Goal: Task Accomplishment & Management: Complete application form

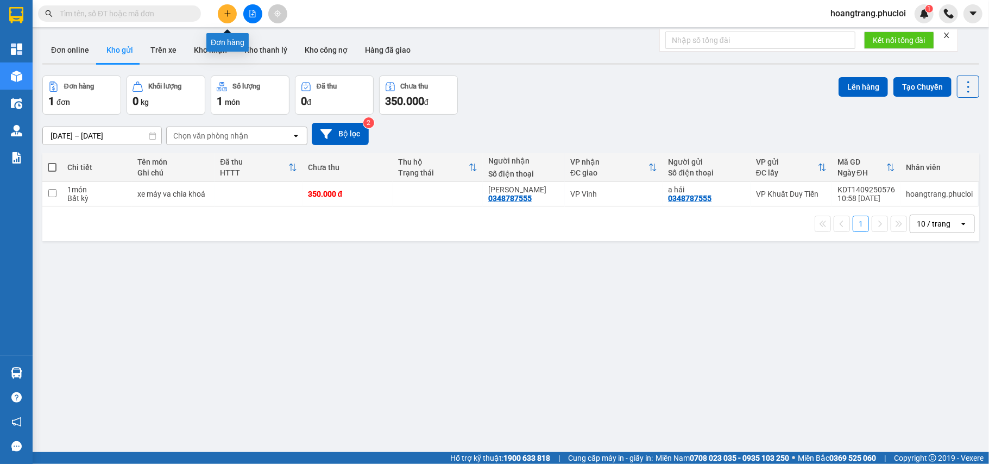
click at [222, 16] on button at bounding box center [227, 13] width 19 height 19
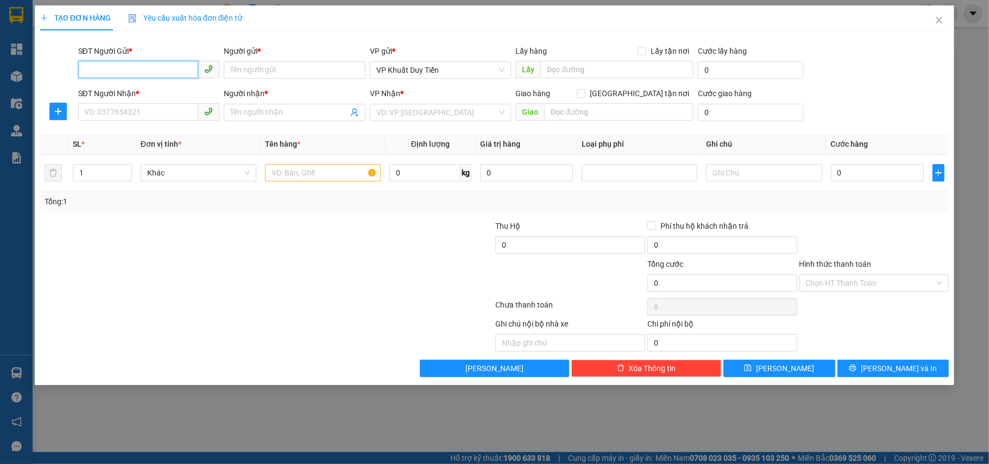
click at [151, 48] on div "SĐT Người Gửi * VD: 0371234567" at bounding box center [149, 64] width 142 height 38
drag, startPoint x: 151, startPoint y: 63, endPoint x: 151, endPoint y: 68, distance: 5.5
click at [152, 67] on input "SĐT Người Gửi *" at bounding box center [138, 69] width 121 height 17
click at [122, 72] on input "SĐT Người Gửi *" at bounding box center [138, 69] width 121 height 17
type input "0966849007"
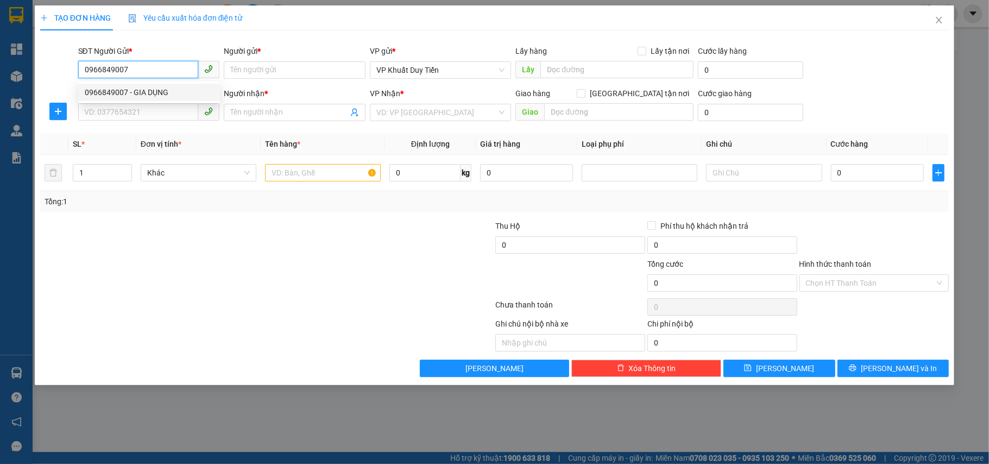
click at [140, 94] on div "0966849007 - GIA DỤNG" at bounding box center [149, 92] width 129 height 12
type input "GIA DỤNG"
type input "0966849007"
click at [129, 111] on input "SĐT Người Nhận *" at bounding box center [138, 111] width 121 height 17
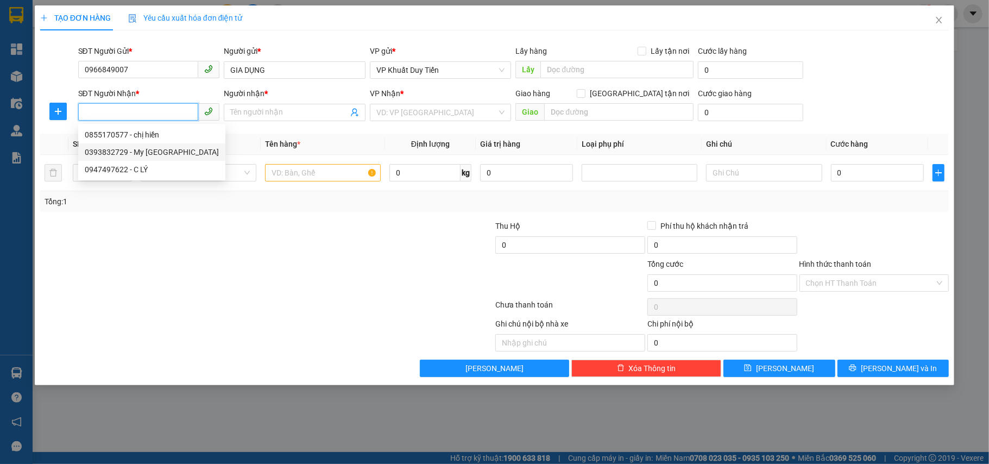
click at [98, 153] on div "0393832729 - My [GEOGRAPHIC_DATA]" at bounding box center [152, 152] width 134 height 12
type input "0393832729"
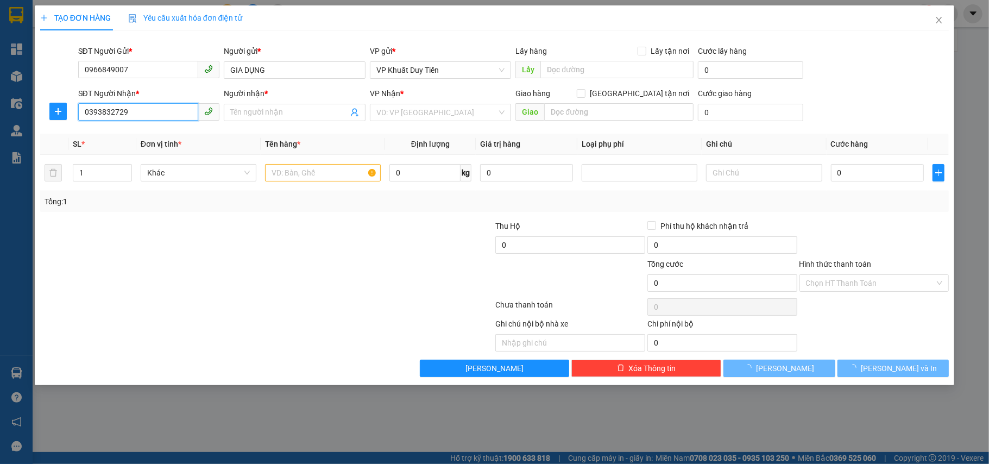
type input "My [GEOGRAPHIC_DATA]"
checkbox input "true"
type input "số nhà 19 ngõ 3 đường [PERSON_NAME]"
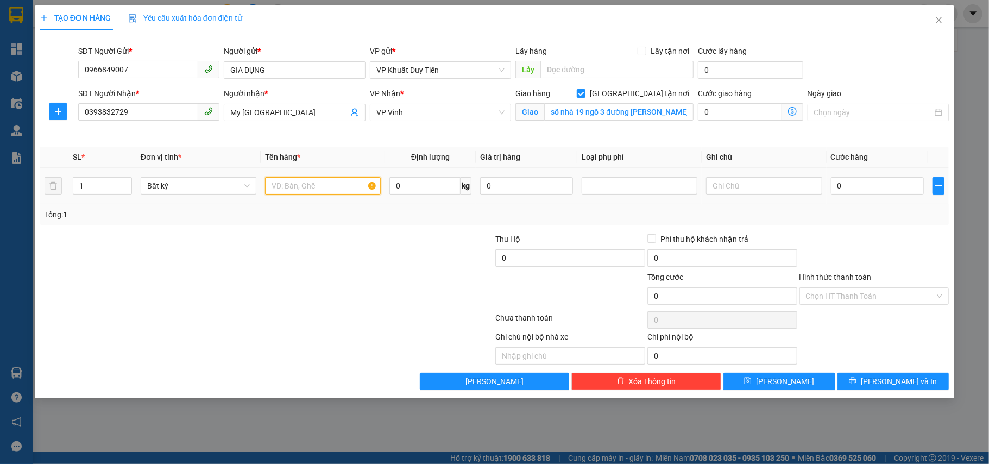
click at [283, 191] on input "text" at bounding box center [323, 185] width 116 height 17
type input "[PERSON_NAME]"
click at [835, 190] on input "0" at bounding box center [877, 185] width 93 height 17
type input "5"
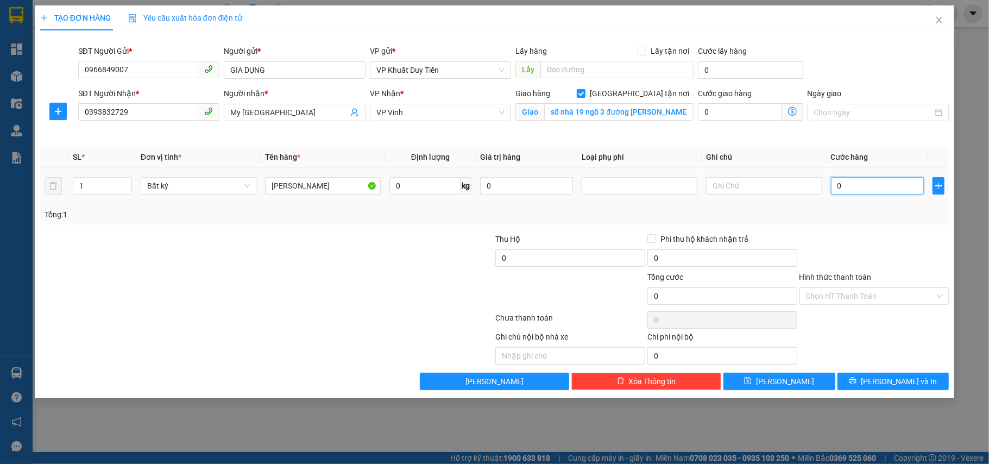
type input "5"
type input "50"
type input "500"
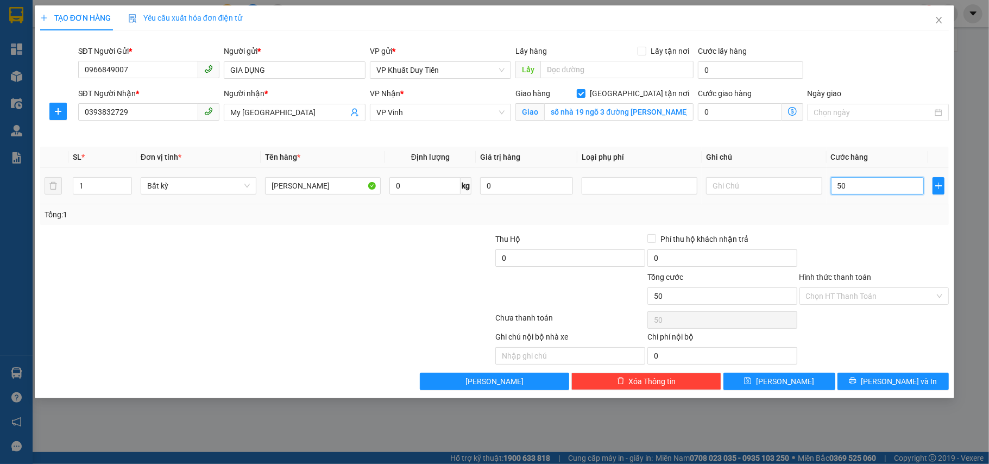
type input "500"
type input "5.000"
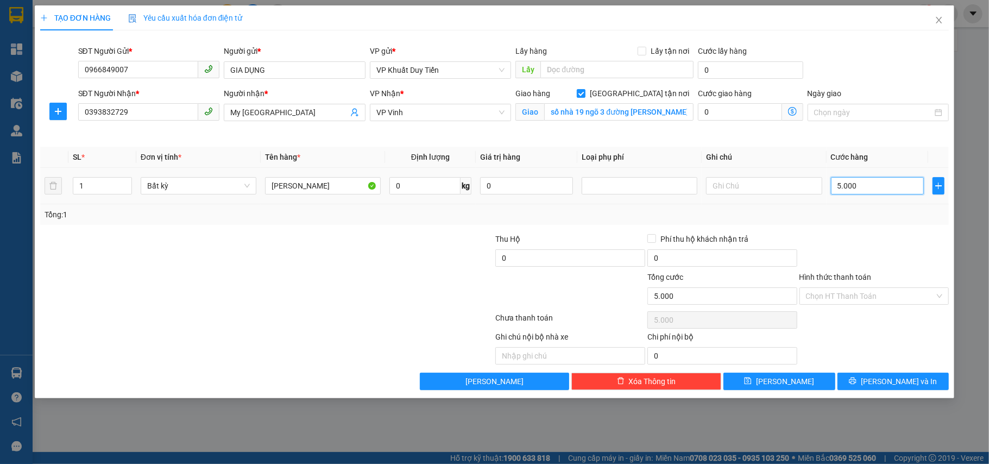
type input "50.000"
click at [926, 380] on button "[PERSON_NAME] và In" at bounding box center [894, 381] width 112 height 17
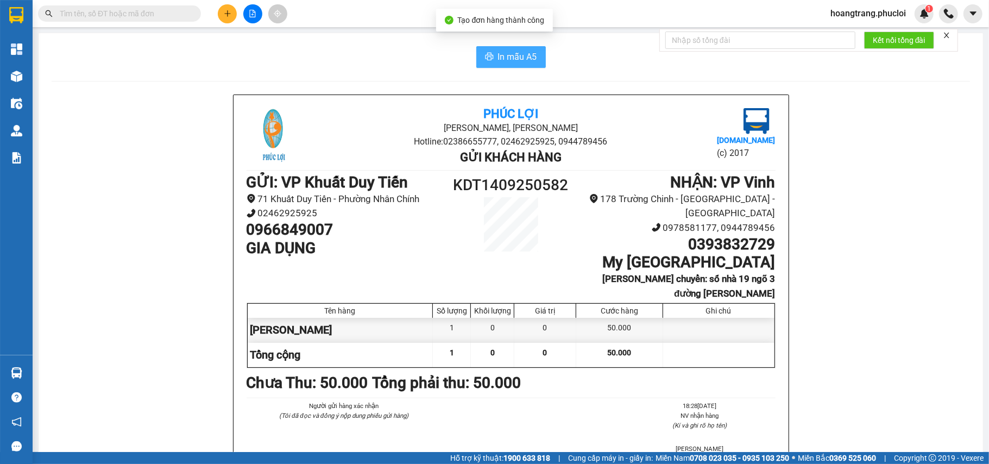
click at [518, 59] on span "In mẫu A5" at bounding box center [517, 57] width 39 height 14
